Goal: Understand process/instructions

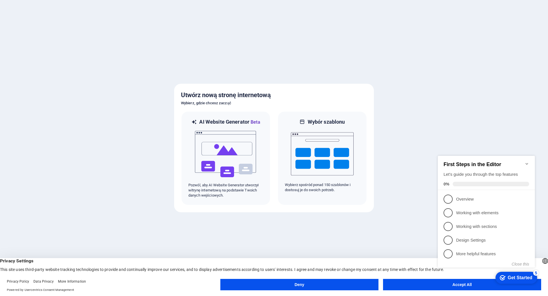
click div "checkmark Get Started 5 First Steps in the Editor Let's guide you through the t…"
click at [383, 258] on header "English Deutsch Privacy Settings This site uses third-party website tracking te…" at bounding box center [274, 265] width 548 height 14
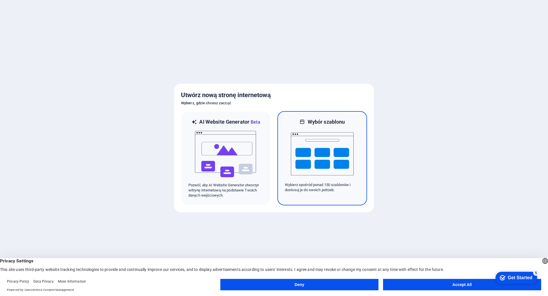
click at [313, 152] on img at bounding box center [322, 153] width 63 height 57
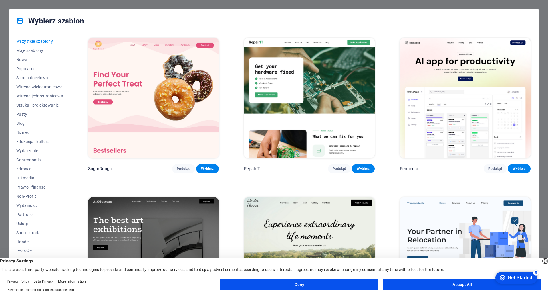
drag, startPoint x: 531, startPoint y: 41, endPoint x: 543, endPoint y: 148, distance: 108.1
click at [543, 147] on div "Wybierz szablon Wszystkie szablony Moje szablony Nowe Popularne Strona docelowa…" at bounding box center [274, 148] width 548 height 296
click at [540, 9] on div "Wybierz szablon Wszystkie szablony Moje szablony Nowe Popularne Strona docelowa…" at bounding box center [274, 148] width 548 height 296
click at [364, 291] on div "Deny Accept All" at bounding box center [380, 286] width 321 height 14
click at [363, 289] on button "Deny" at bounding box center [299, 284] width 158 height 11
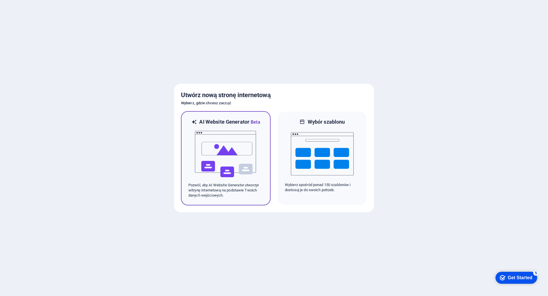
click at [216, 175] on img at bounding box center [225, 154] width 63 height 57
